Goal: Information Seeking & Learning: Compare options

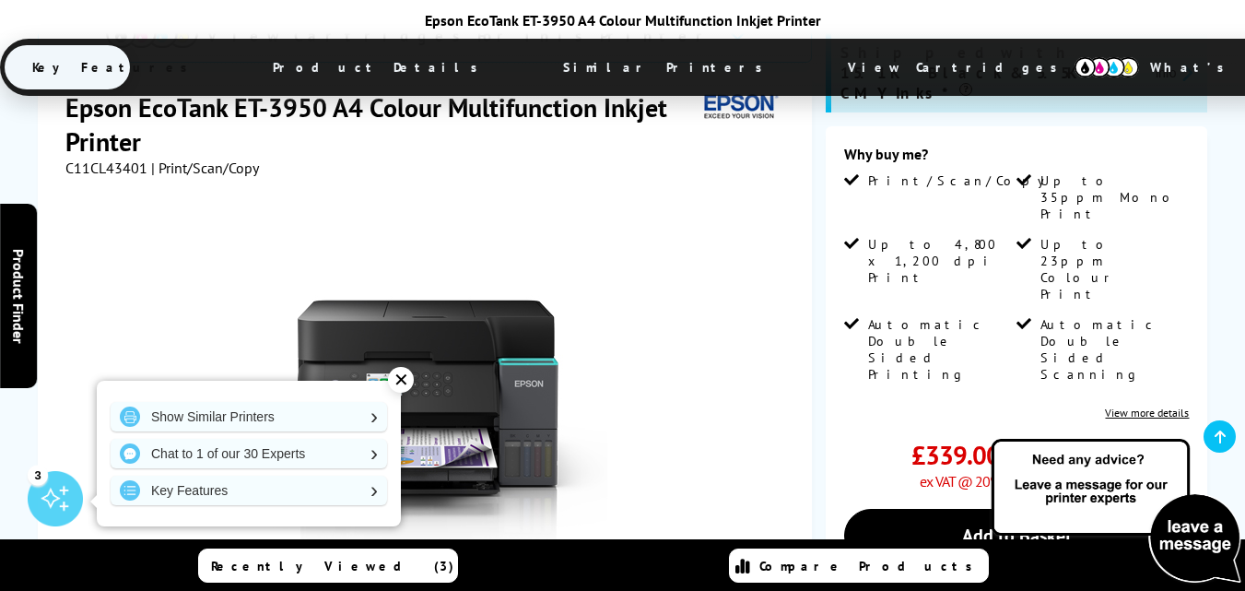
scroll to position [479, 0]
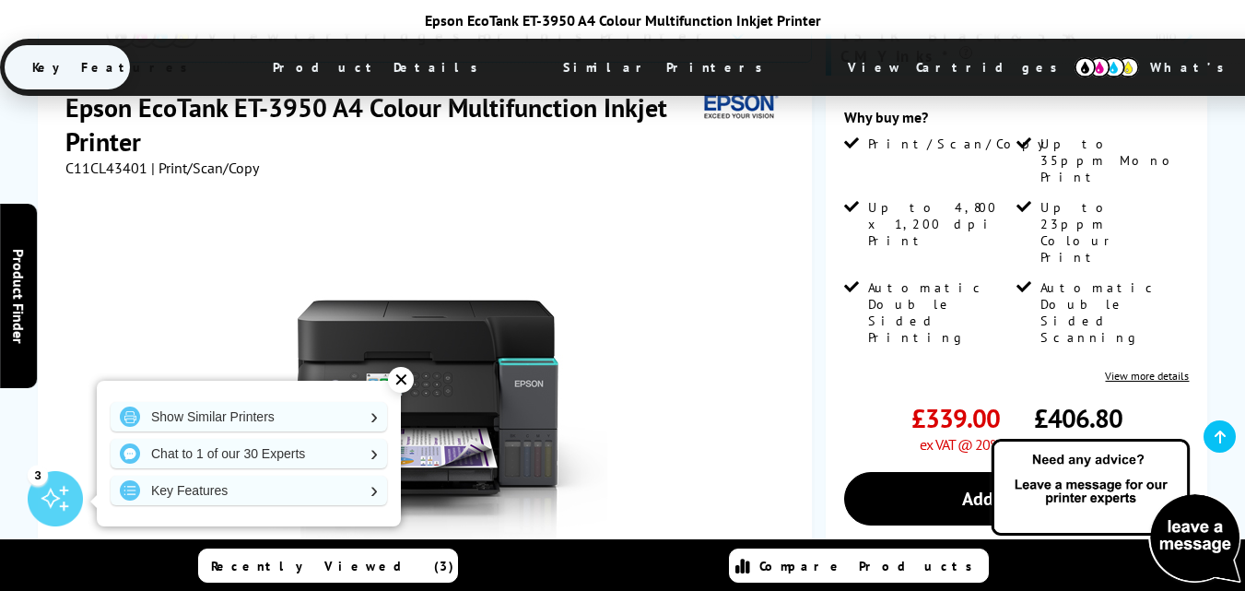
click at [405, 382] on div "✕" at bounding box center [401, 380] width 26 height 26
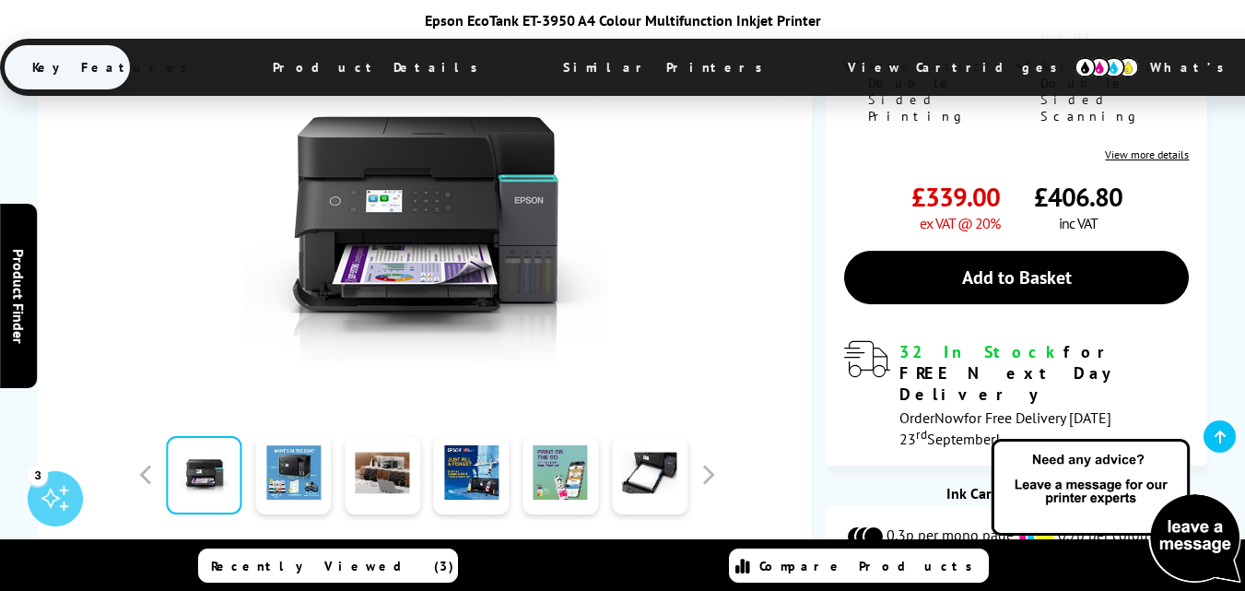
scroll to position [737, 0]
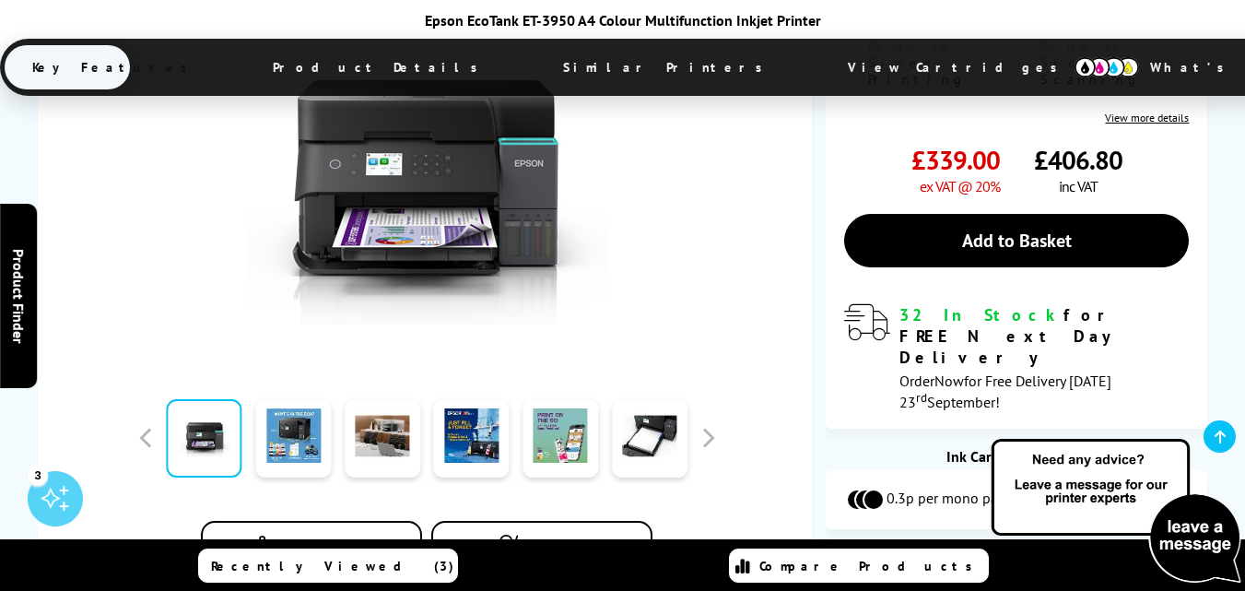
click at [336, 540] on span "Add to Compare" at bounding box center [327, 547] width 89 height 14
click at [355, 567] on span "Recently Viewed (3)" at bounding box center [332, 566] width 243 height 17
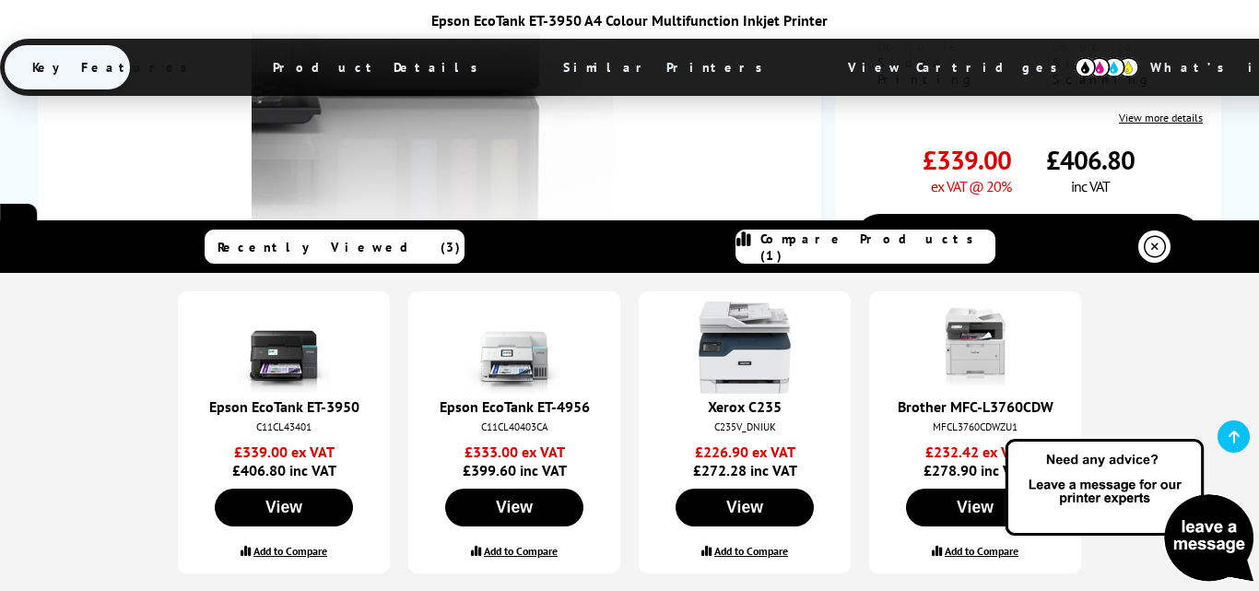
click at [545, 172] on img at bounding box center [432, 174] width 361 height 361
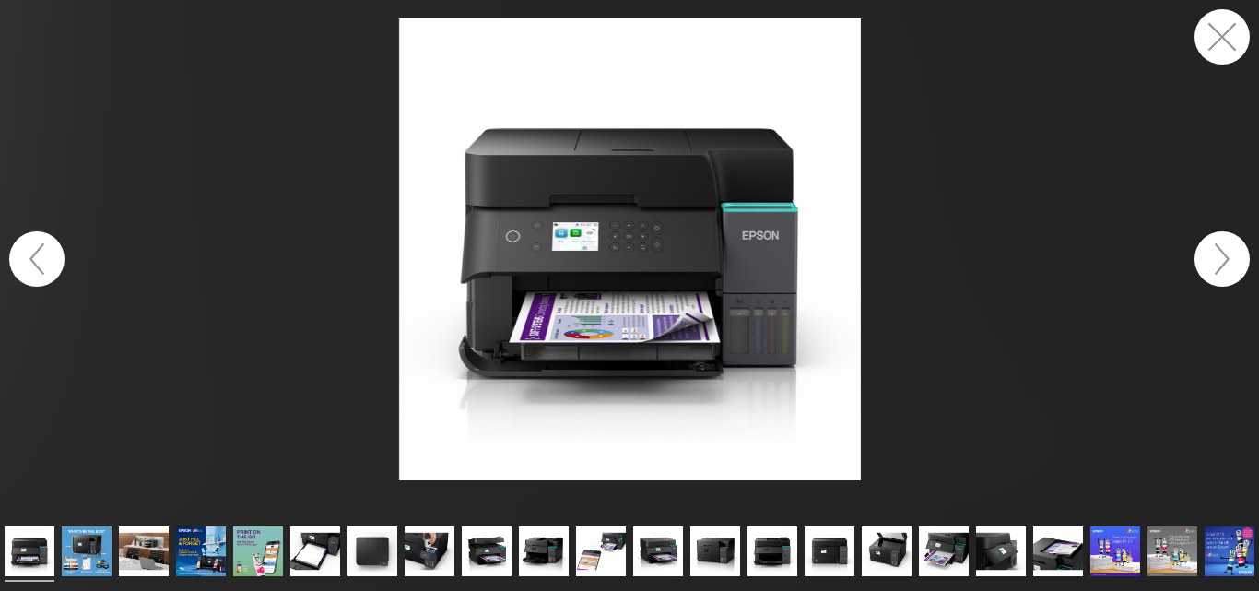
click at [1217, 33] on button "button" at bounding box center [1221, 36] width 55 height 55
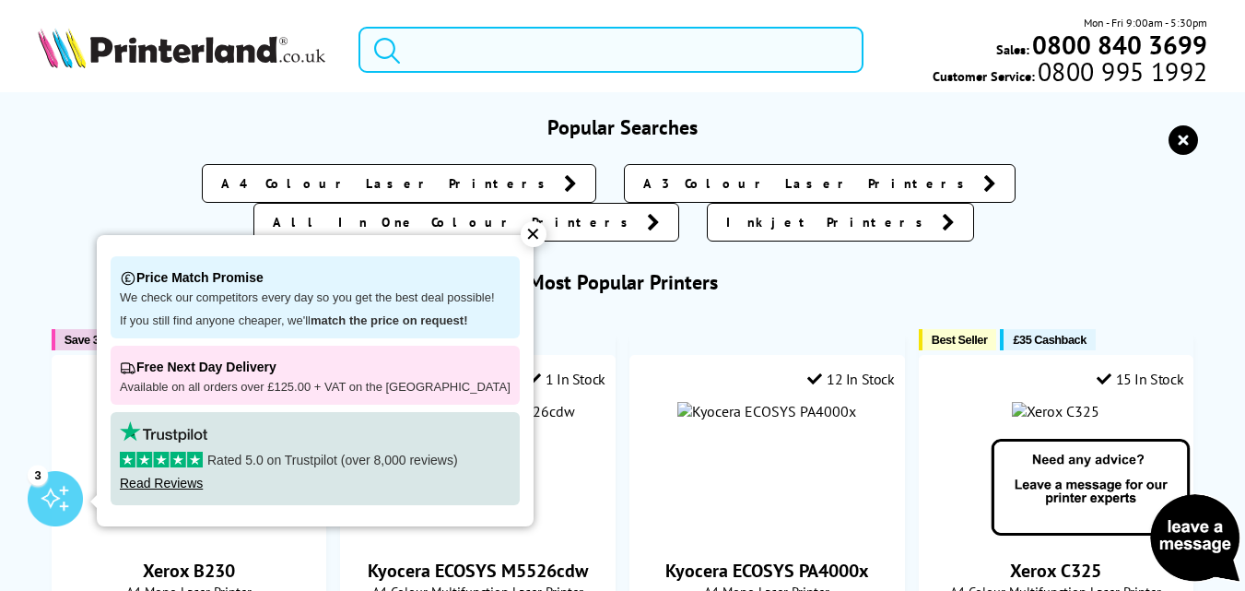
click at [547, 53] on input "search" at bounding box center [611, 50] width 505 height 46
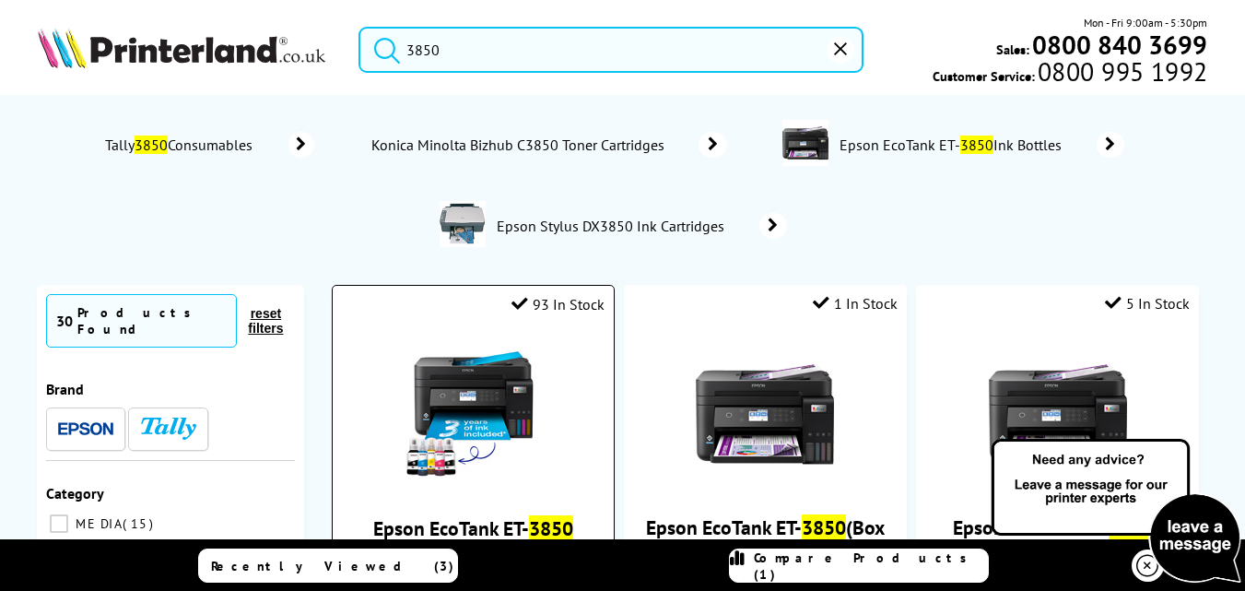
type input "3850"
click at [565, 396] on div at bounding box center [474, 417] width 264 height 142
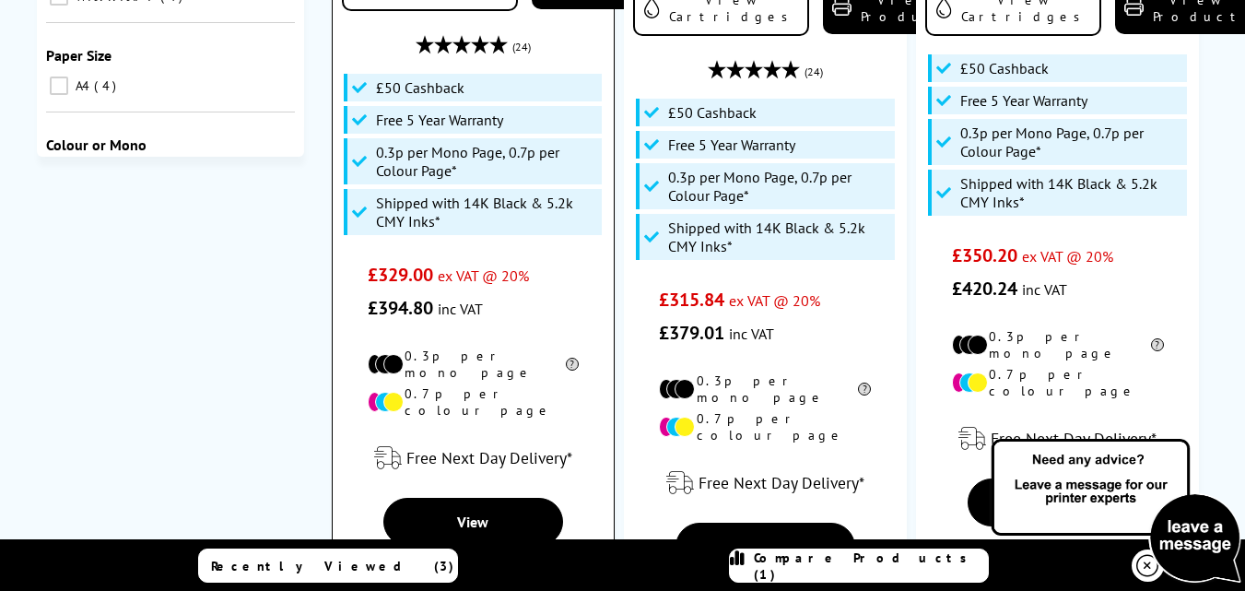
scroll to position [664, 0]
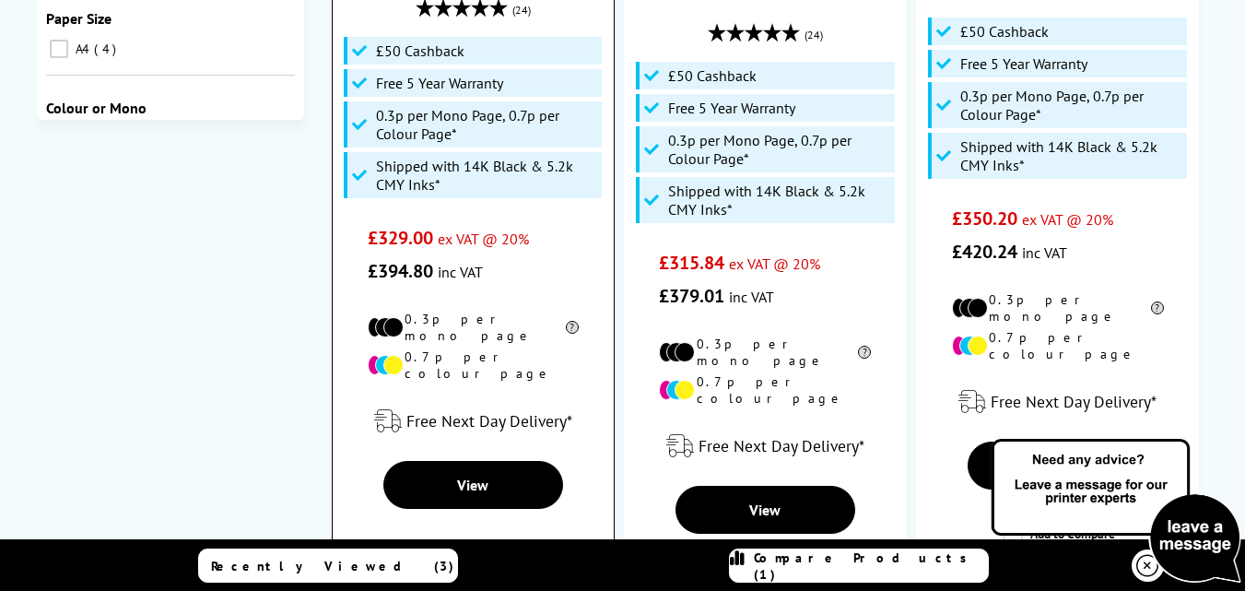
click at [435, 545] on label "Add to Compare" at bounding box center [474, 562] width 112 height 35
click at [0, 0] on input "Add to Compare" at bounding box center [0, 0] width 0 height 0
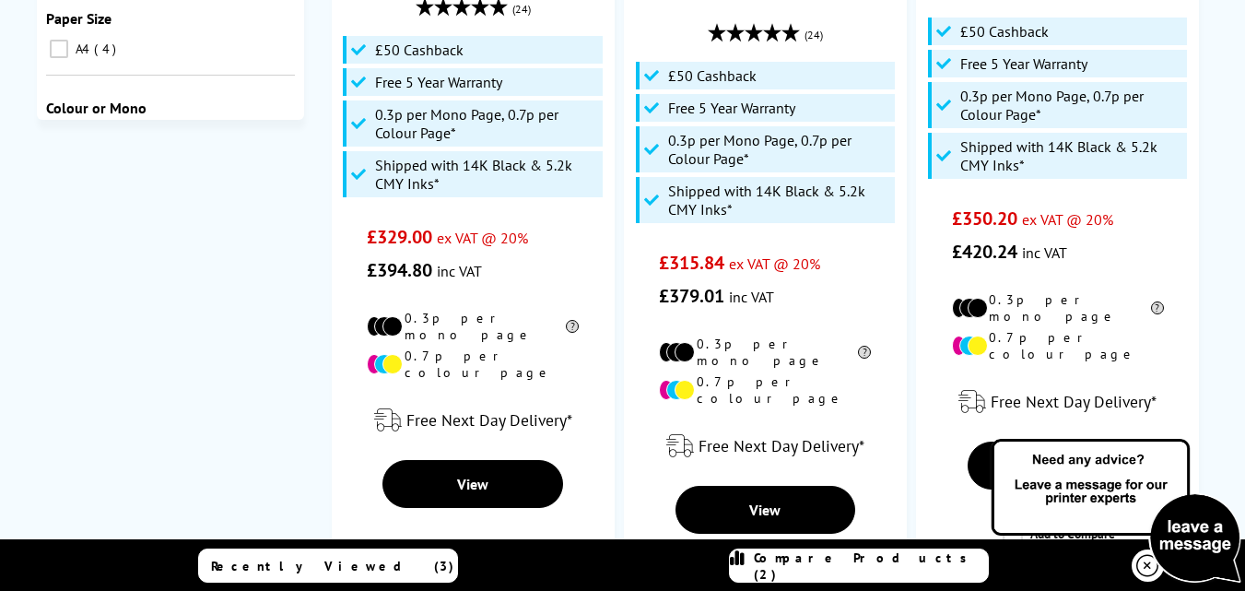
click at [839, 564] on span "Compare Products (2)" at bounding box center [871, 565] width 234 height 33
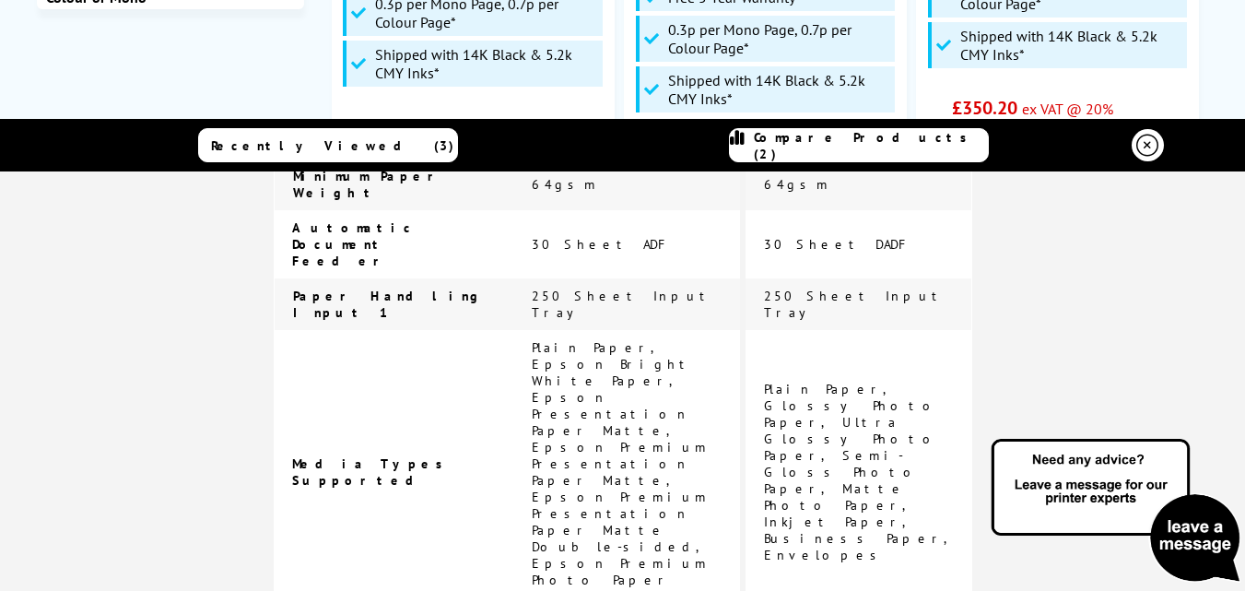
scroll to position [811, 0]
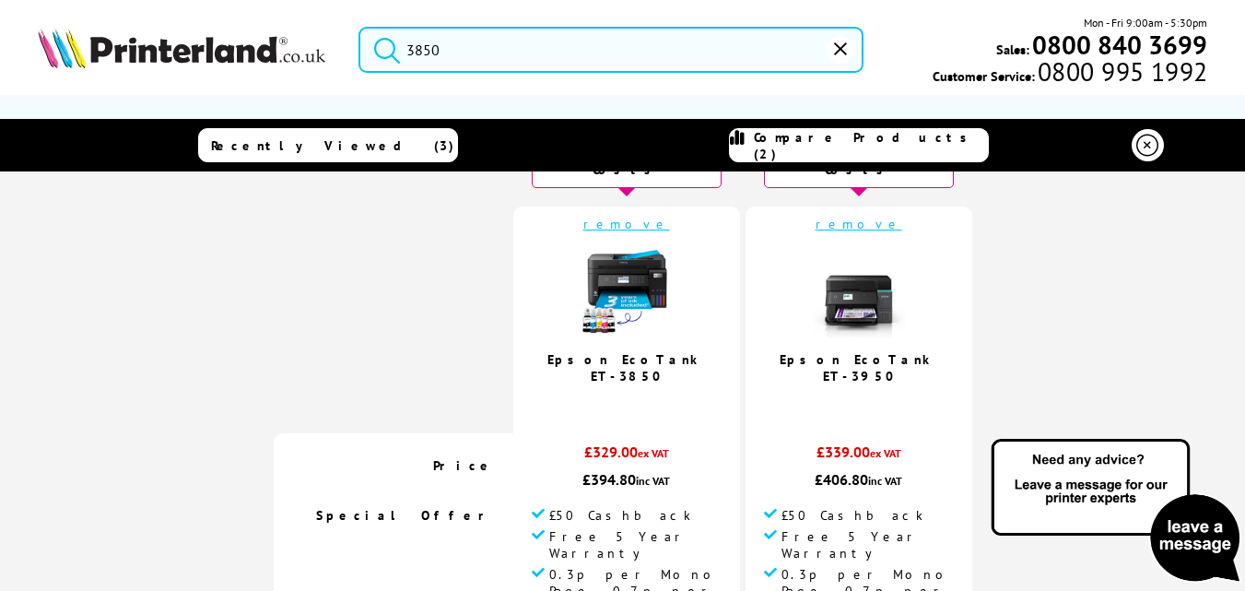
scroll to position [111, 0]
